Goal: Information Seeking & Learning: Find specific fact

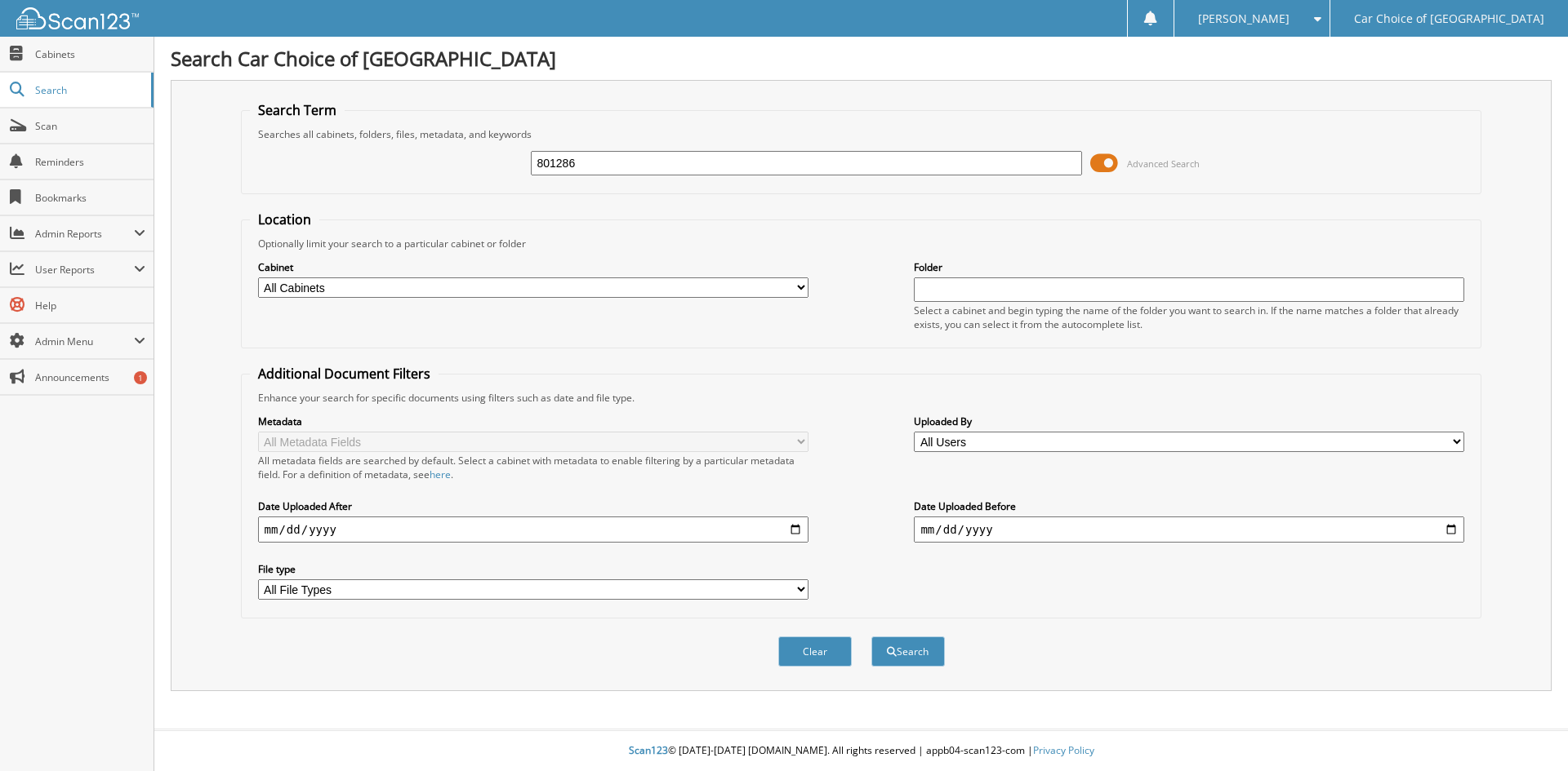
type input "801286"
click at [871, 636] on button "Search" at bounding box center [908, 651] width 74 height 30
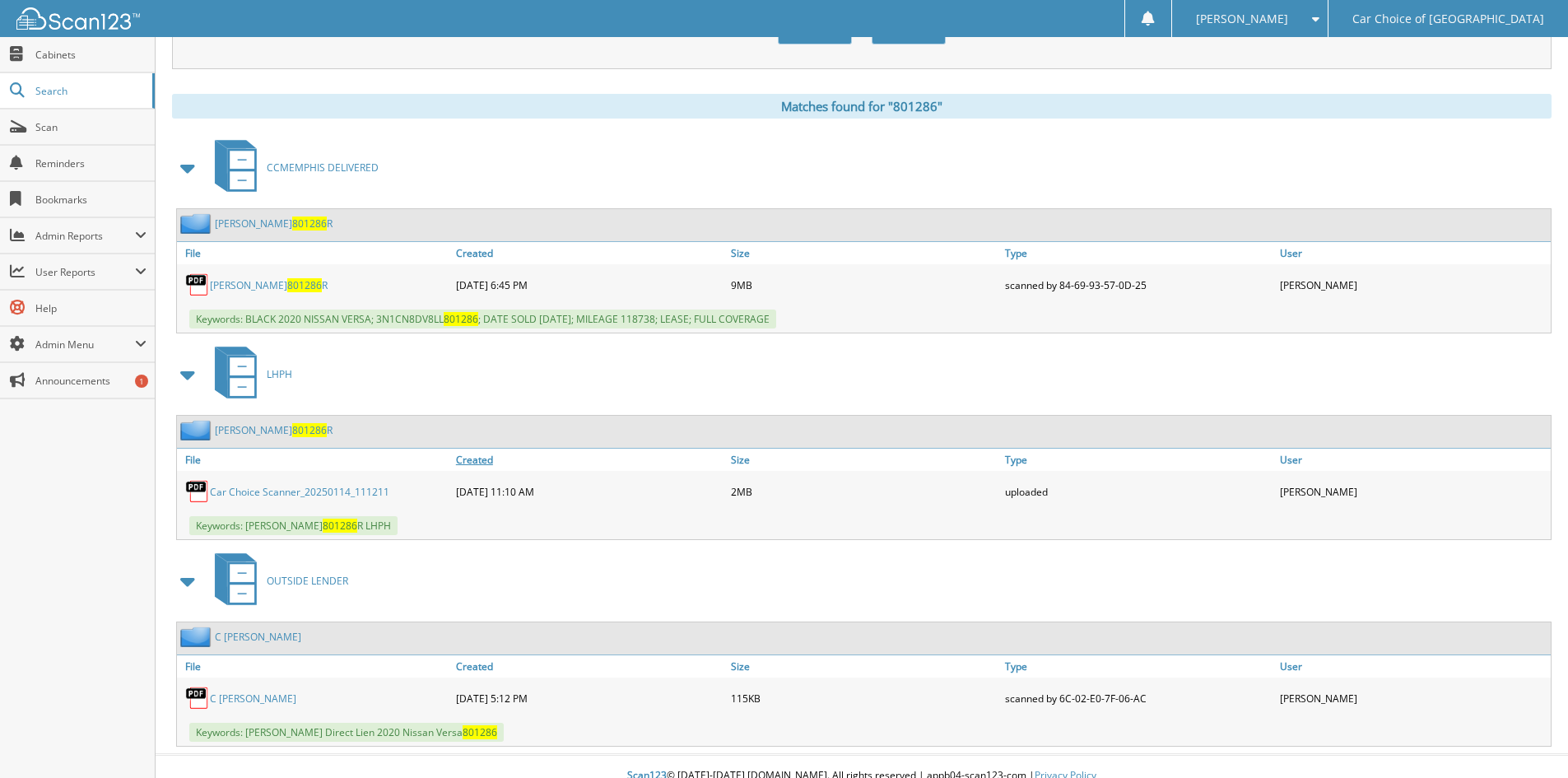
scroll to position [648, 0]
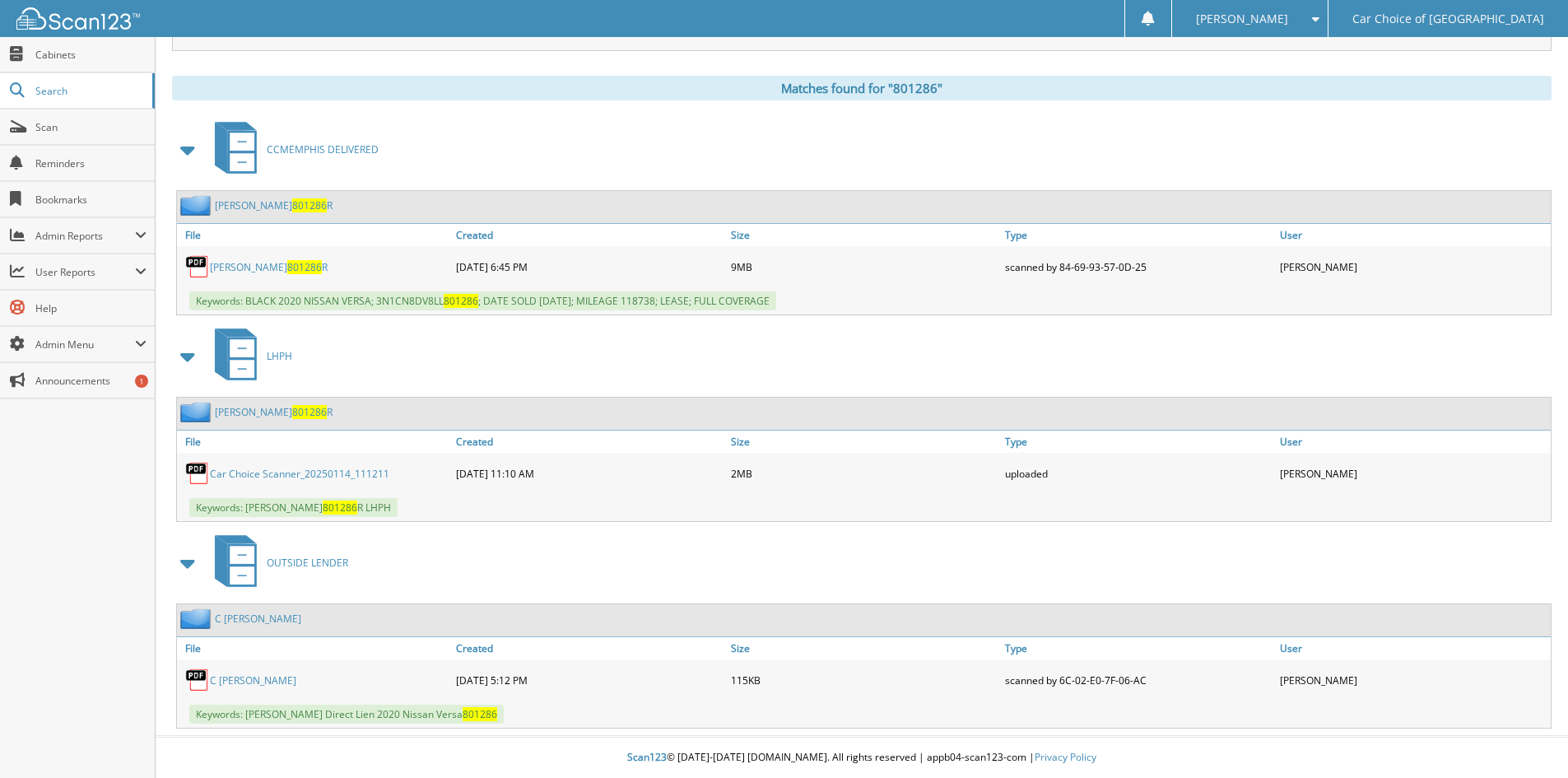
click at [229, 680] on link "C Lynch" at bounding box center [253, 680] width 86 height 14
click at [241, 624] on link "C Lynch" at bounding box center [258, 618] width 86 height 14
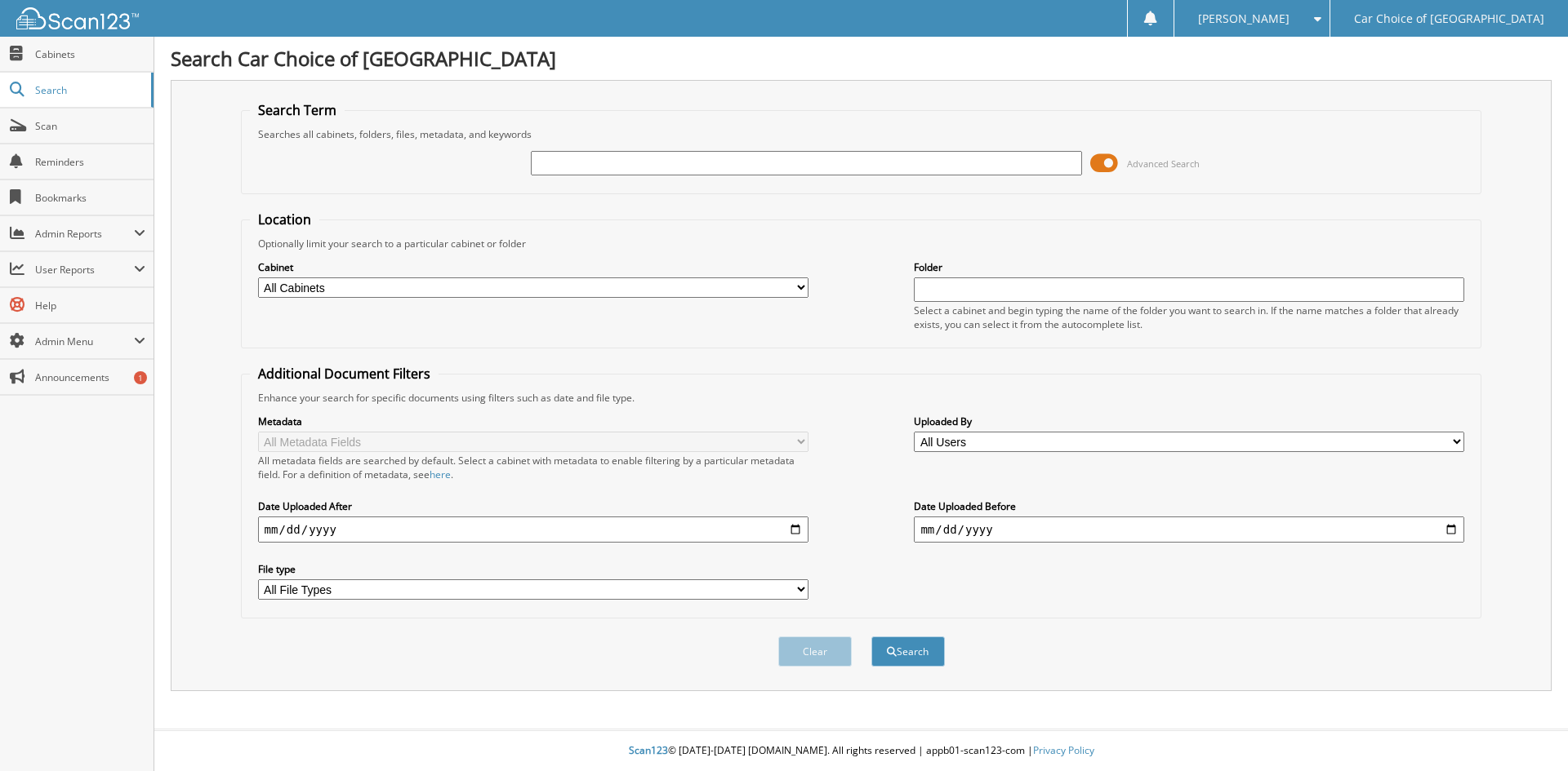
click at [632, 161] on input "text" at bounding box center [806, 163] width 550 height 25
type input "[PERSON_NAME]"
click at [871, 636] on button "Search" at bounding box center [908, 651] width 74 height 30
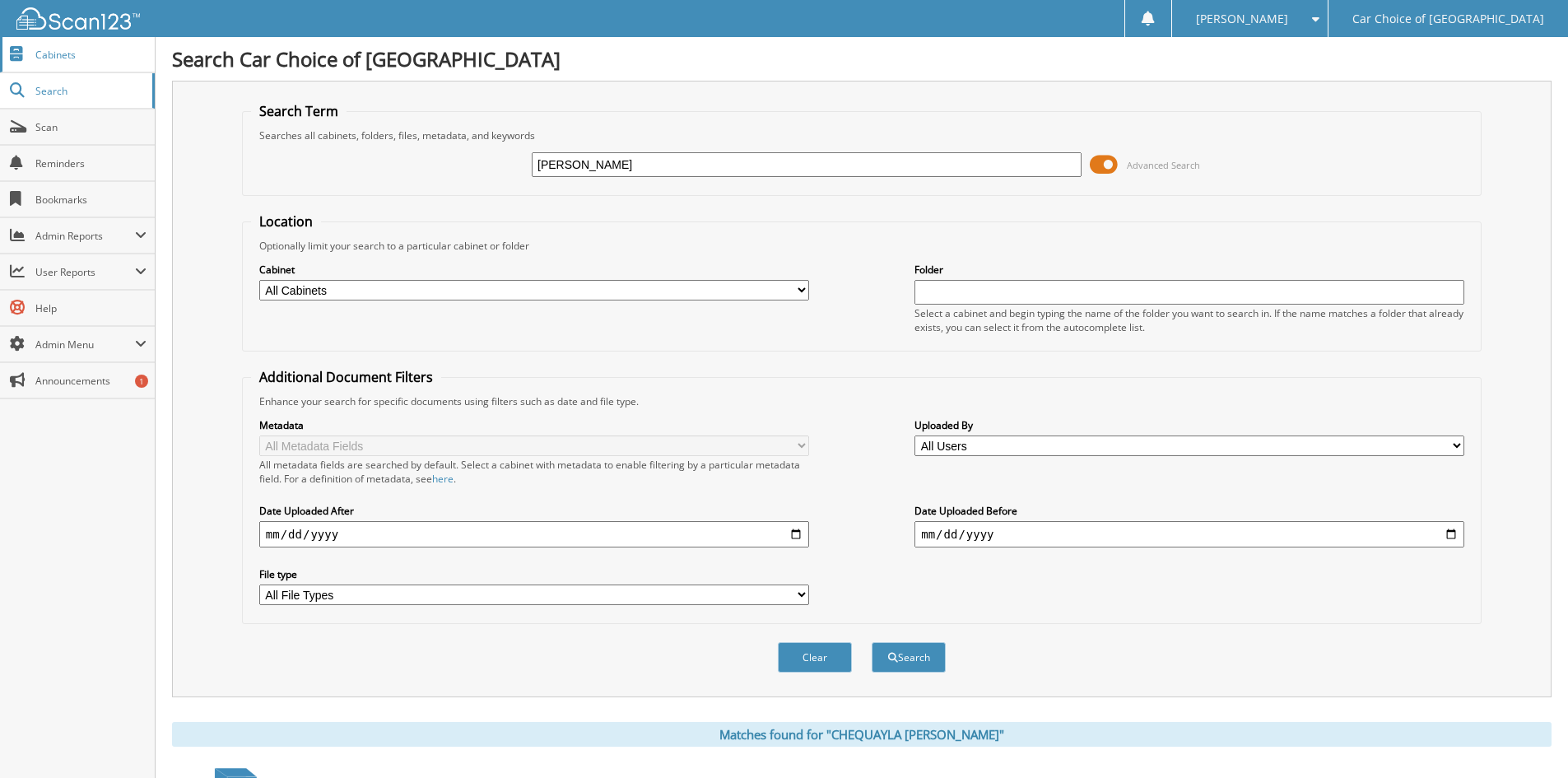
click at [126, 50] on span "Cabinets" at bounding box center [91, 54] width 111 height 14
